Goal: Task Accomplishment & Management: Use online tool/utility

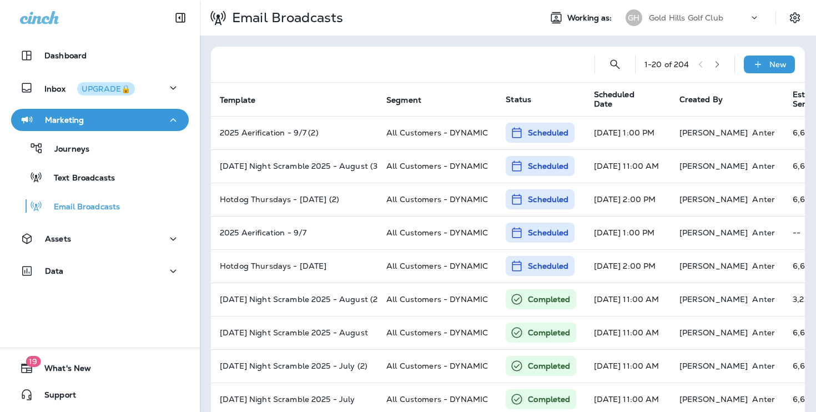
click at [681, 24] on div "Gold Hills Golf Club" at bounding box center [699, 17] width 100 height 17
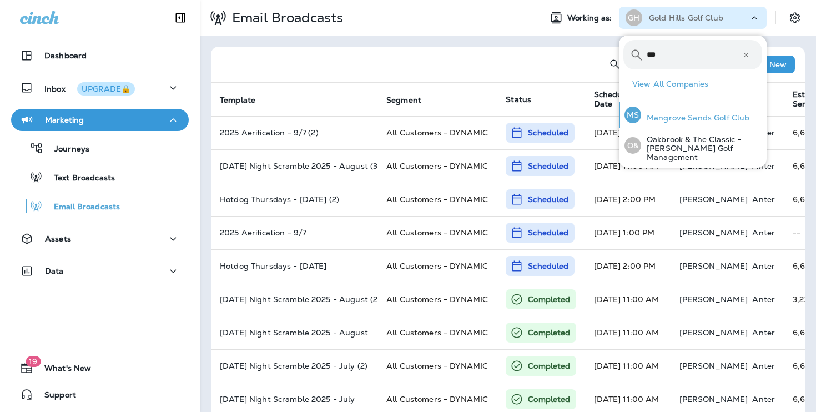
type input "***"
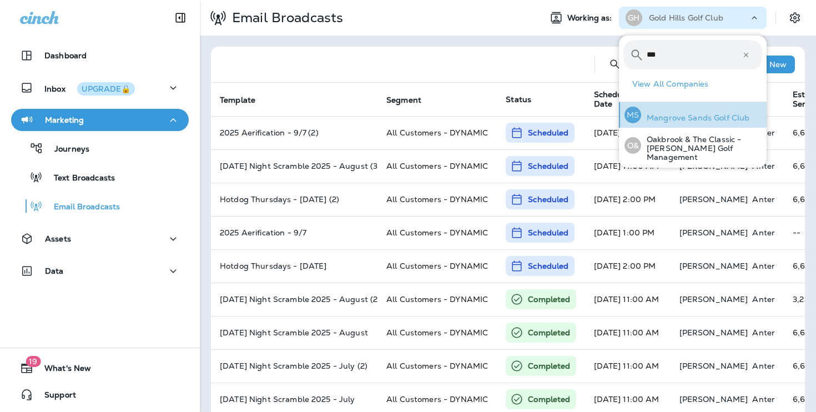
click at [671, 115] on p "Mangrove Sands Golf Club" at bounding box center [696, 117] width 108 height 9
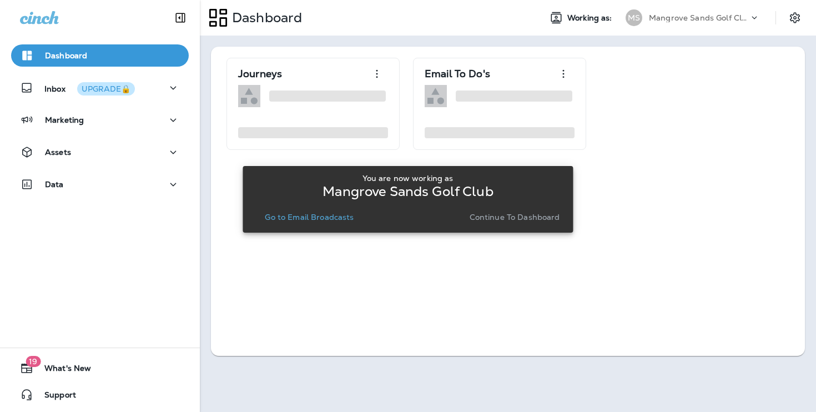
click at [507, 213] on p "Continue to Dashboard" at bounding box center [515, 217] width 91 height 9
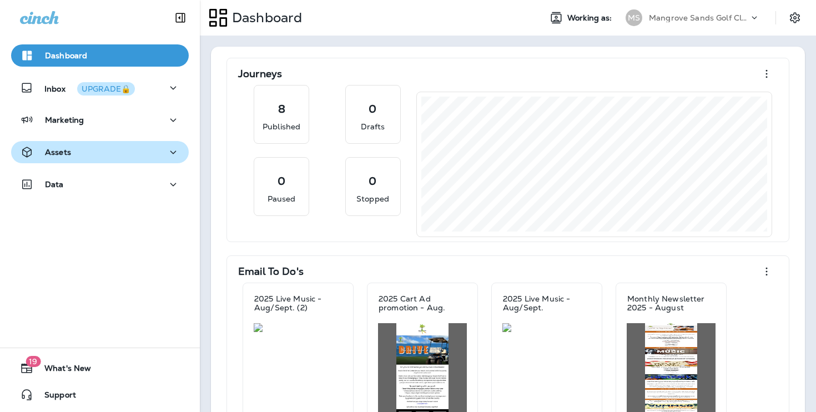
click at [122, 149] on div "Assets" at bounding box center [100, 153] width 160 height 14
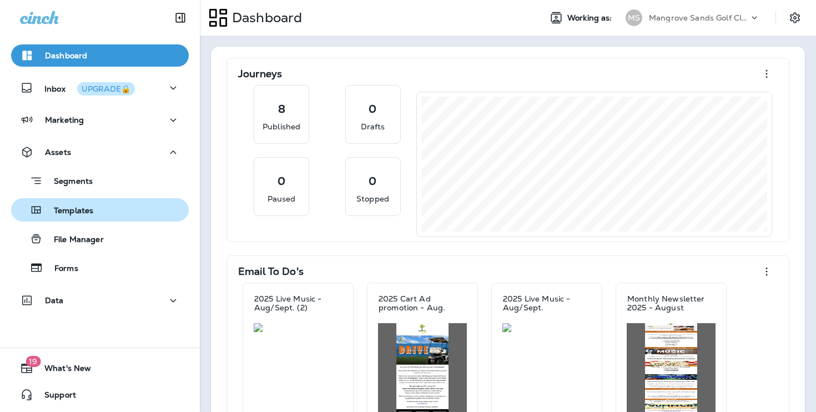
click at [131, 212] on div "Templates" at bounding box center [100, 210] width 169 height 17
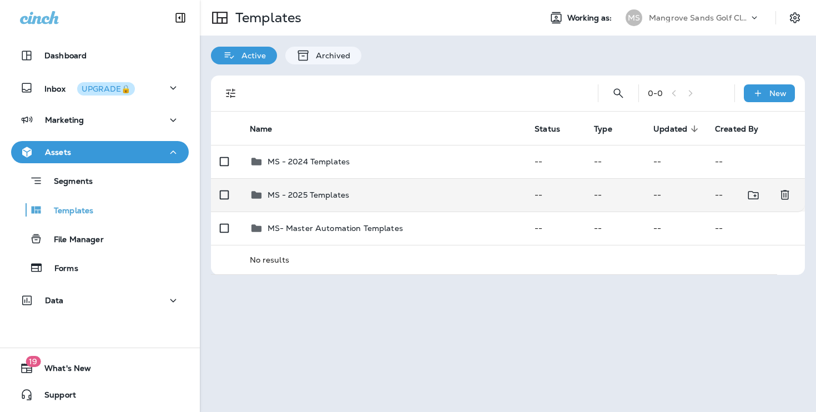
click at [440, 198] on div "MS - 2025 Templates" at bounding box center [384, 194] width 268 height 13
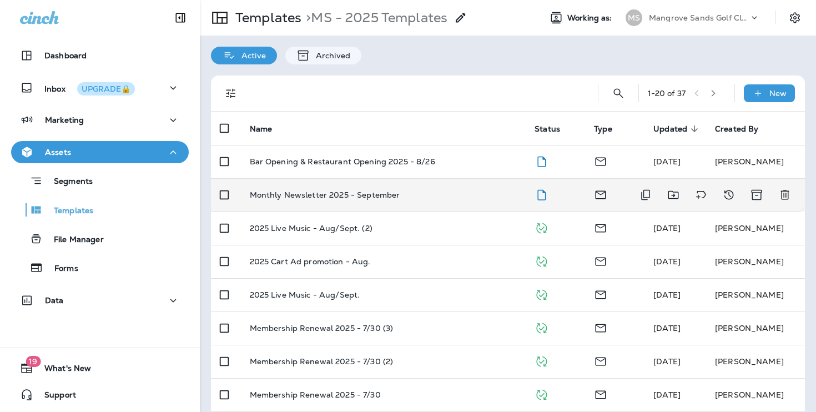
click at [409, 188] on td "Monthly Newsletter 2025 - September" at bounding box center [383, 194] width 285 height 33
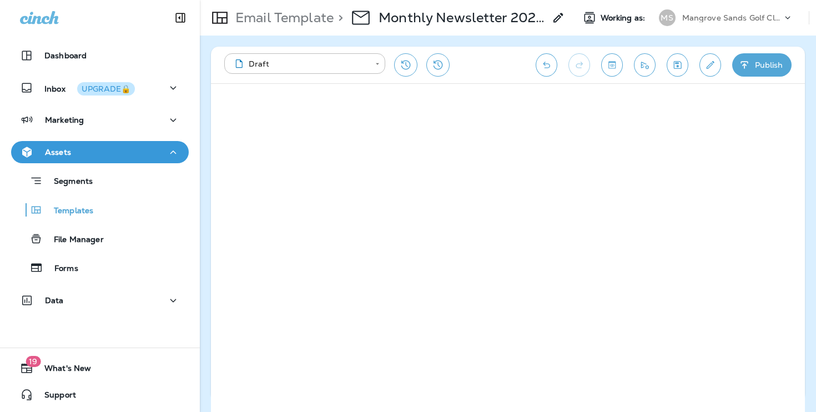
scroll to position [8, 0]
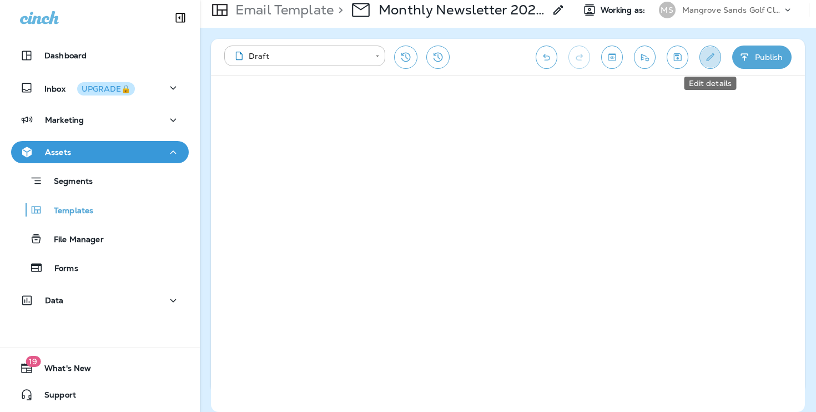
click at [703, 58] on button "Edit details" at bounding box center [711, 57] width 22 height 23
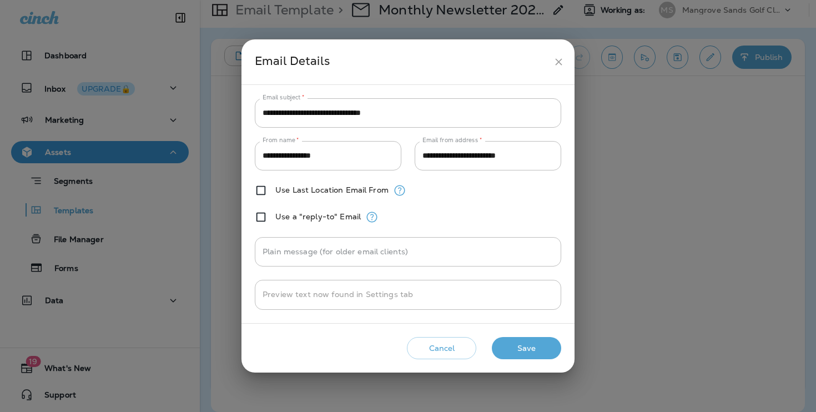
click at [546, 354] on button "Save" at bounding box center [526, 348] width 69 height 23
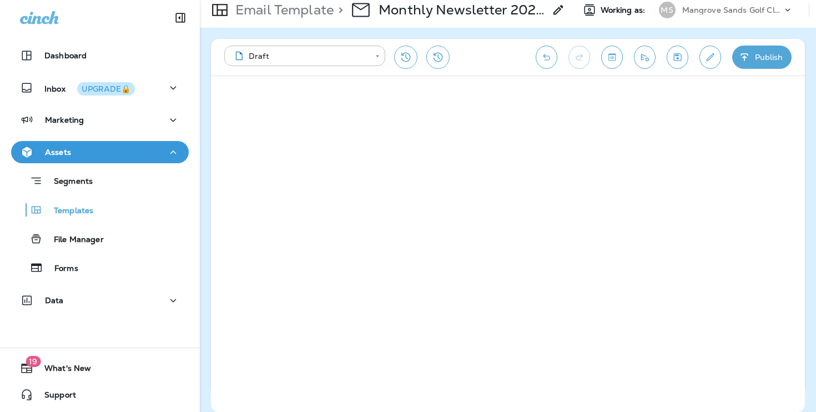
click at [684, 69] on div "**********" at bounding box center [508, 57] width 594 height 37
click at [675, 51] on button "Save" at bounding box center [678, 57] width 22 height 23
click at [643, 63] on button "Send test email" at bounding box center [645, 57] width 22 height 23
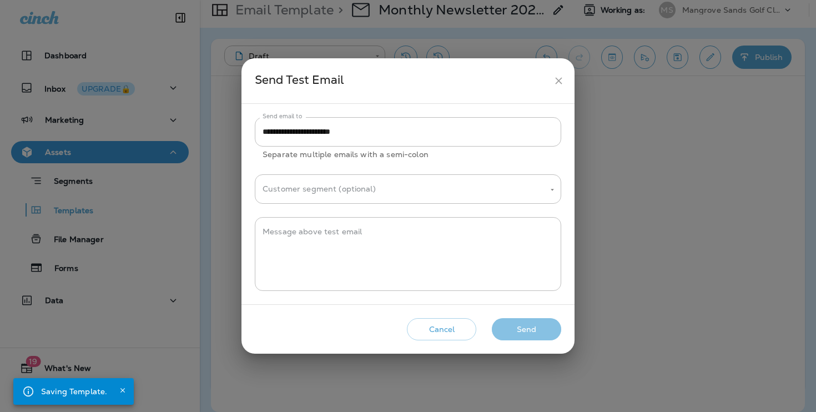
click at [540, 327] on button "Send" at bounding box center [526, 329] width 69 height 23
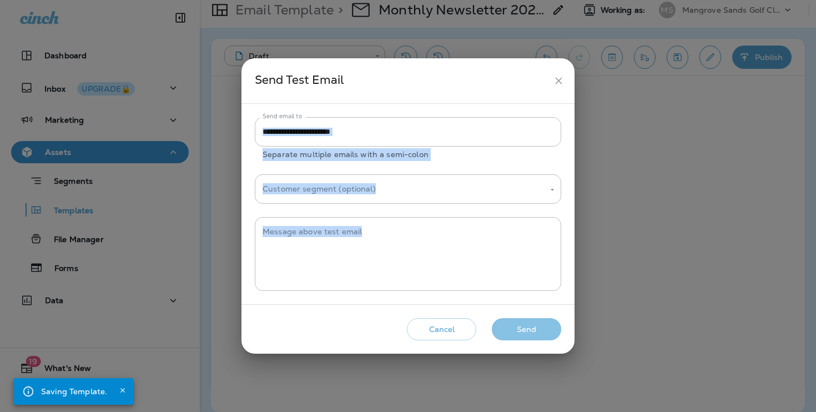
click at [540, 327] on div "Cancel Send" at bounding box center [407, 330] width 315 height 32
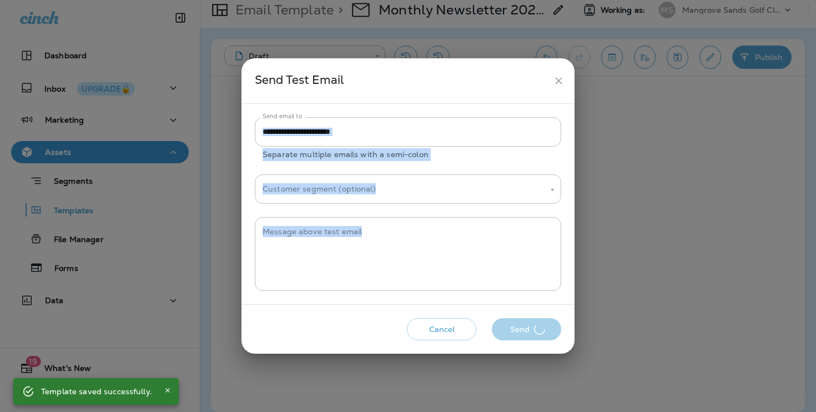
click at [540, 327] on div "Cancel Send" at bounding box center [407, 330] width 315 height 32
